Goal: Task Accomplishment & Management: Use online tool/utility

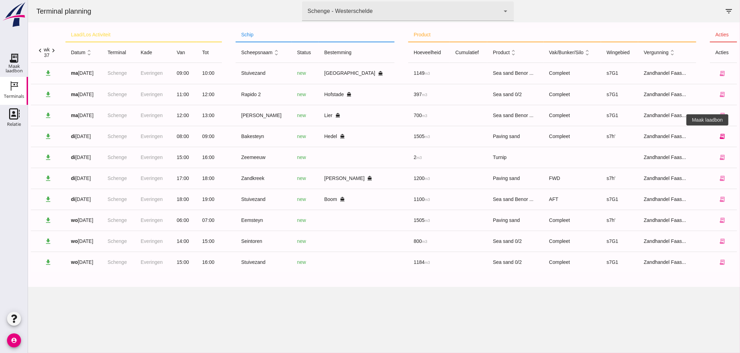
click at [719, 135] on icon "receipt_long" at bounding box center [722, 136] width 6 height 6
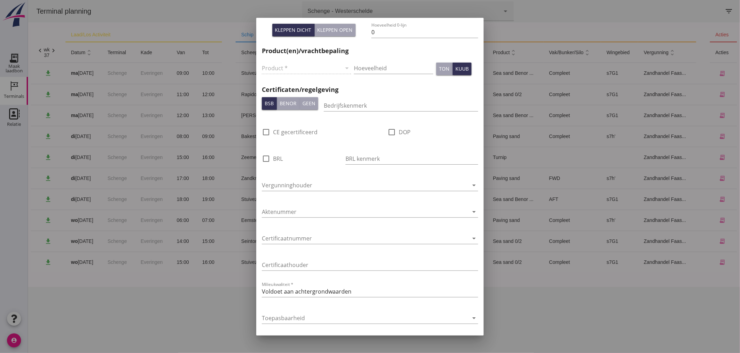
type input "[PERSON_NAME], Hedel"
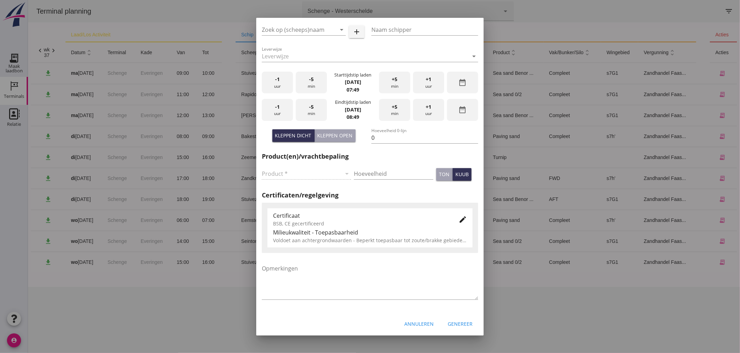
type input "Bakesteyn"
type input "Schipper Bakesteyn"
type input "1643"
type input "Straatzand (6120)"
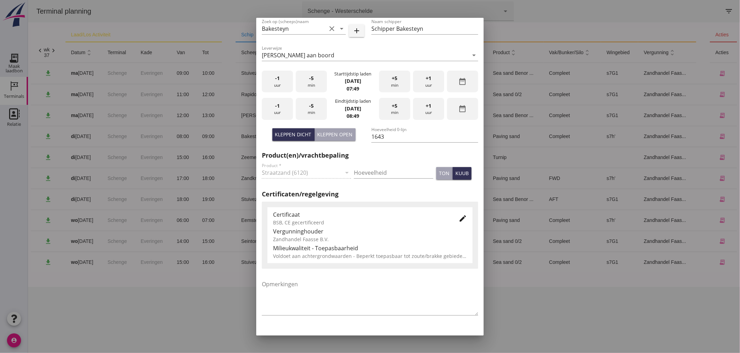
click at [458, 217] on icon "edit" at bounding box center [462, 219] width 8 height 8
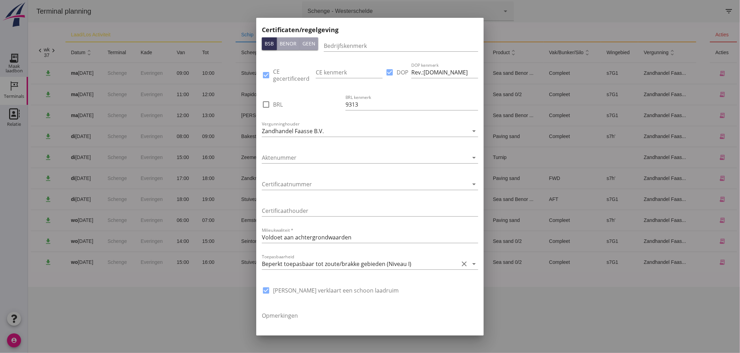
scroll to position [404, 0]
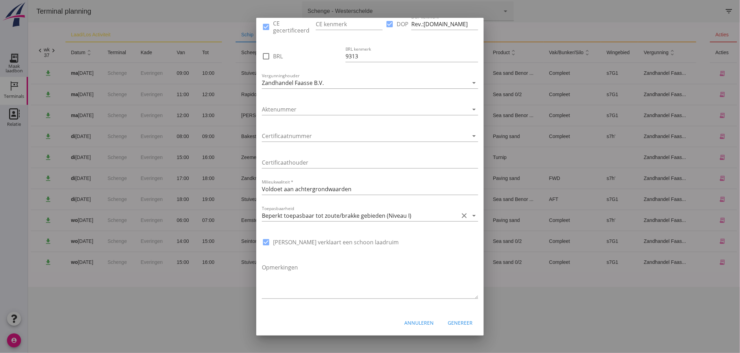
click at [266, 241] on div at bounding box center [266, 243] width 12 height 12
checkbox input "false"
click at [410, 322] on div "Annuleren" at bounding box center [418, 323] width 29 height 7
